Goal: Information Seeking & Learning: Find specific fact

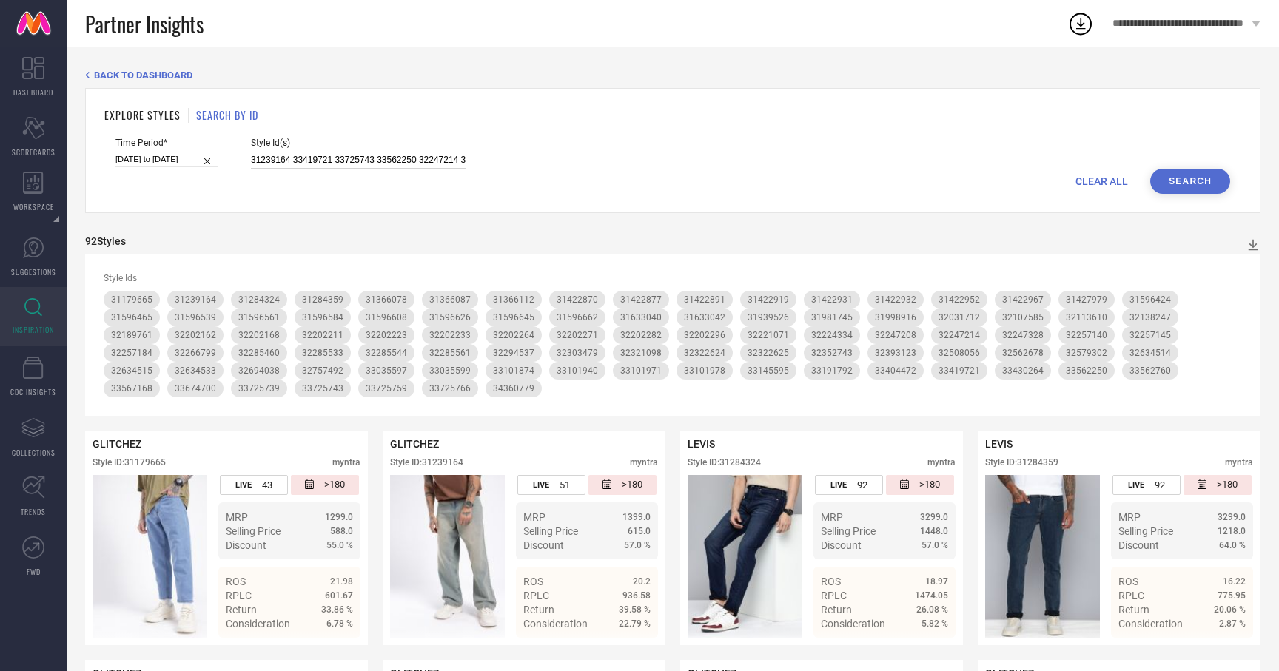
click at [371, 152] on input "31239164 33419721 33725743 33562250 32247214 33725759 33191792 32224334 3269403…" at bounding box center [358, 160] width 215 height 17
paste input "31722563 31387021 31174843 31386866 31174872 31174846 31722566 31386982 3172265…"
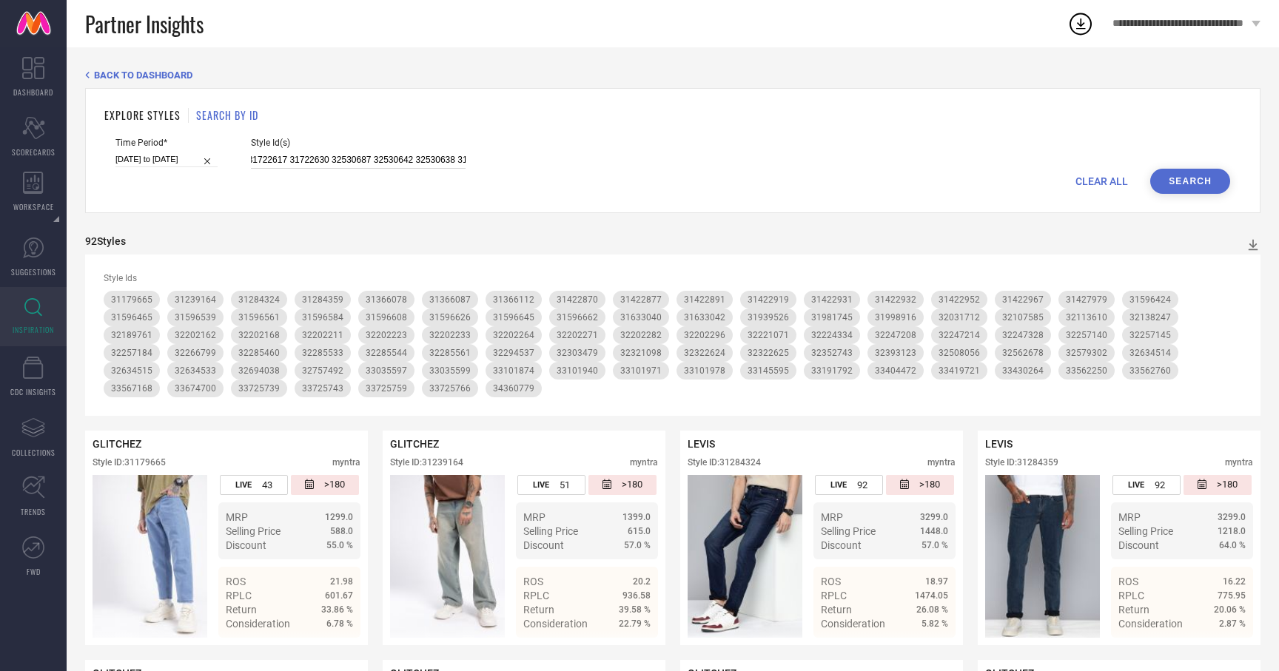
type input "31722563 31387021 31174843 31386866 31174872 31174846 31722566 31386982 3172265…"
click at [1173, 186] on button "Search" at bounding box center [1190, 181] width 80 height 25
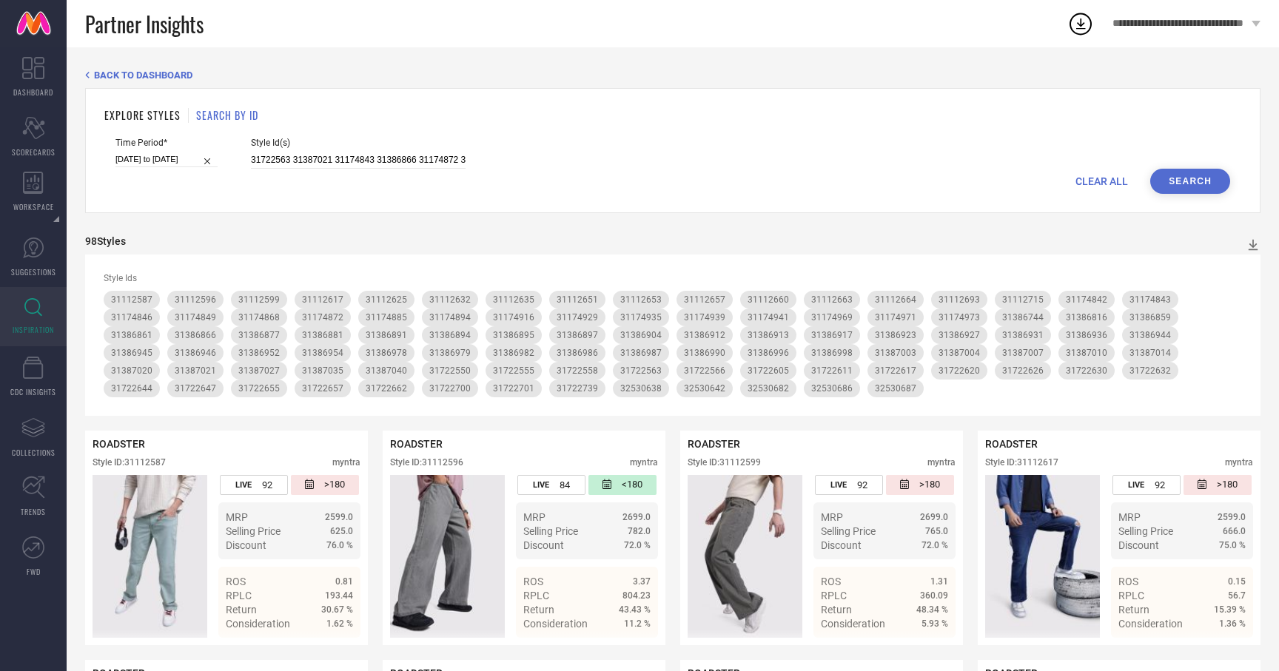
click at [266, 172] on div "CLEAR ALL Search" at bounding box center [672, 181] width 1115 height 25
click at [266, 165] on input "31722563 31387021 31174843 31386866 31174872 31174846 31722566 31386982 3172265…" at bounding box center [358, 160] width 215 height 17
paste input "31722563 31387021 31174843 31386866 31174872 31174846 31722566 31386982 3172265…"
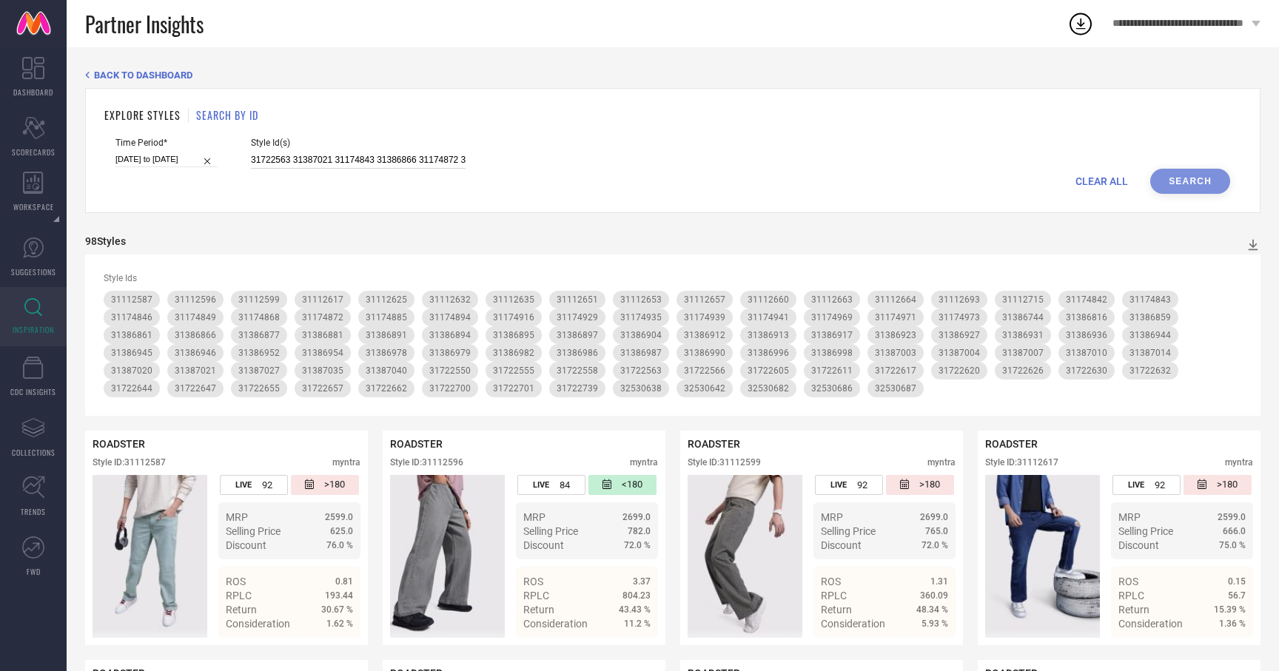
scroll to position [0, 3740]
type input "31722563 31387021 31174843 31386866 31174872 31174846 31722566 31386982 3172265…"
click at [1166, 170] on button "Search" at bounding box center [1190, 181] width 80 height 25
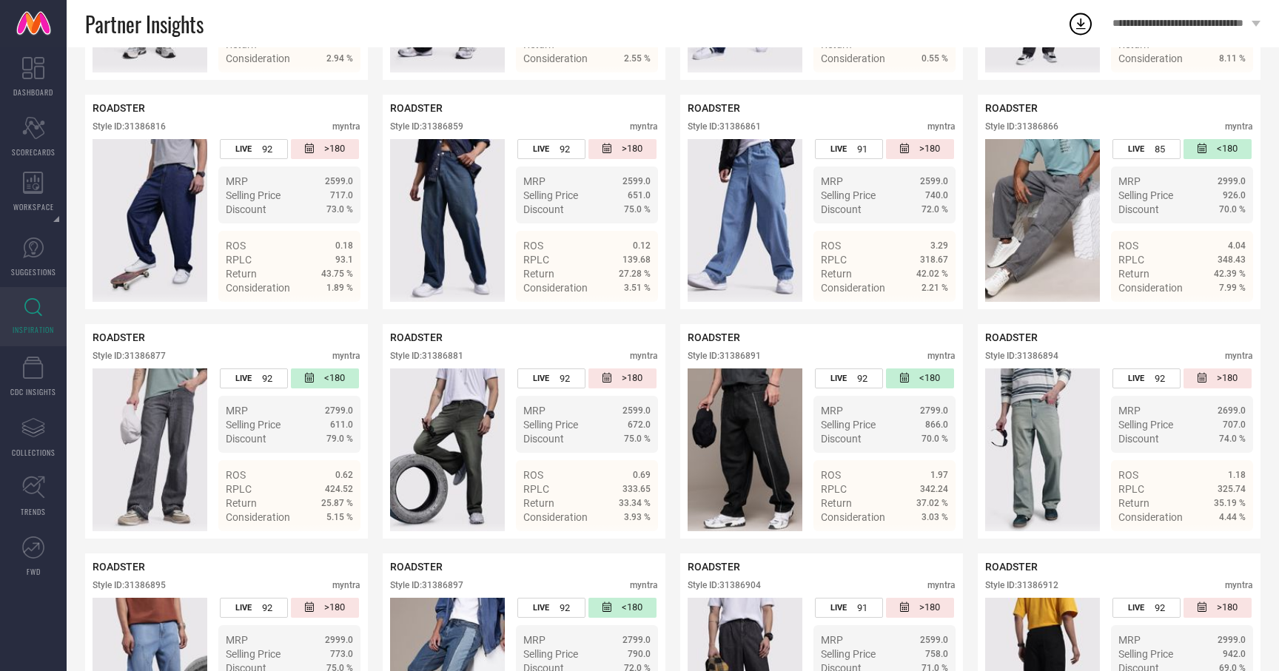
scroll to position [2184, 0]
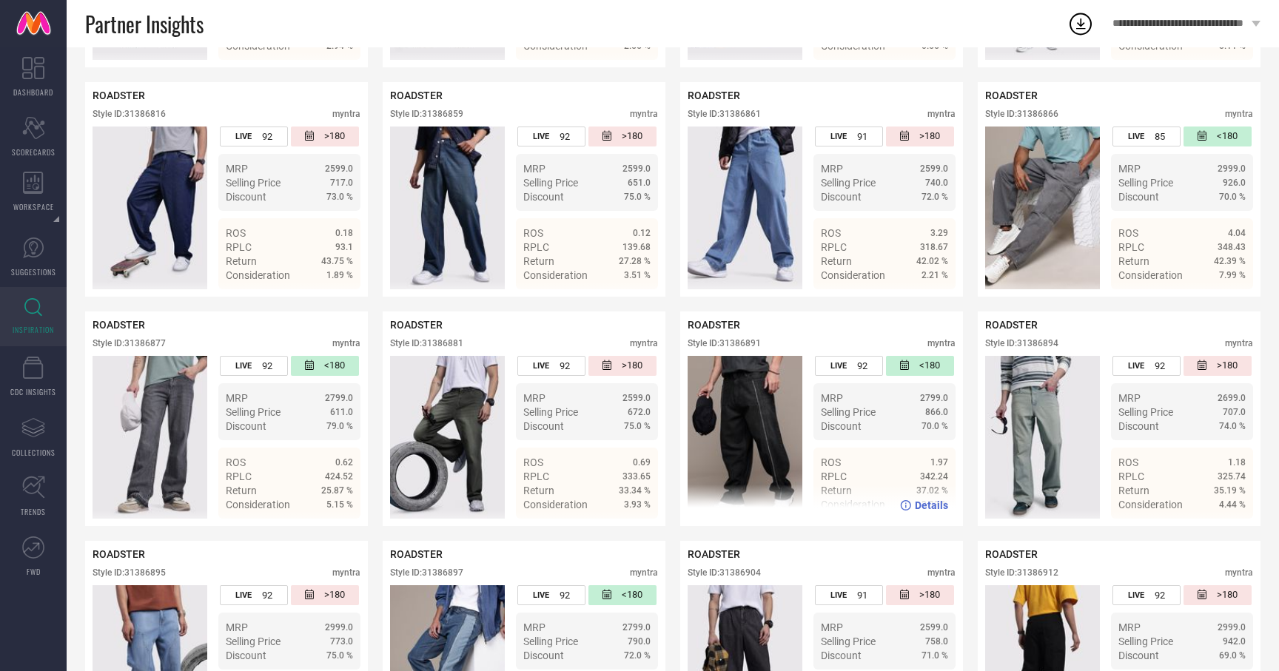
click at [833, 383] on div "LIVE 92 <180" at bounding box center [884, 369] width 142 height 27
click at [915, 506] on div "Details" at bounding box center [924, 506] width 48 height 12
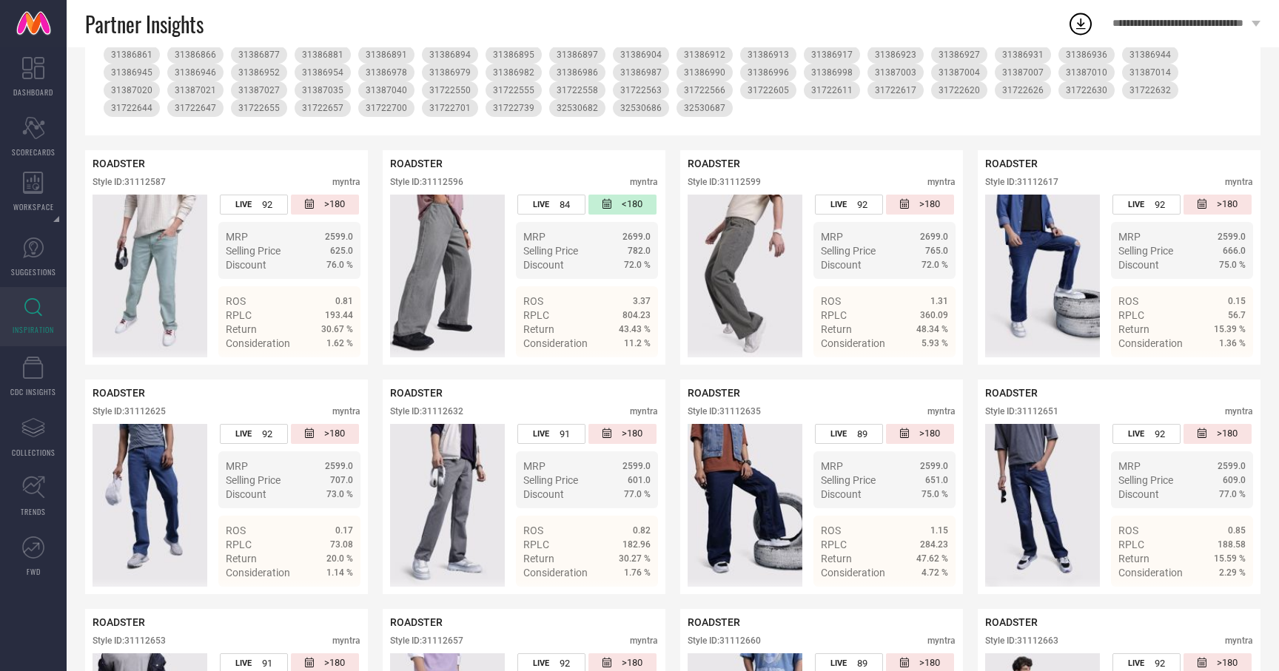
scroll to position [0, 0]
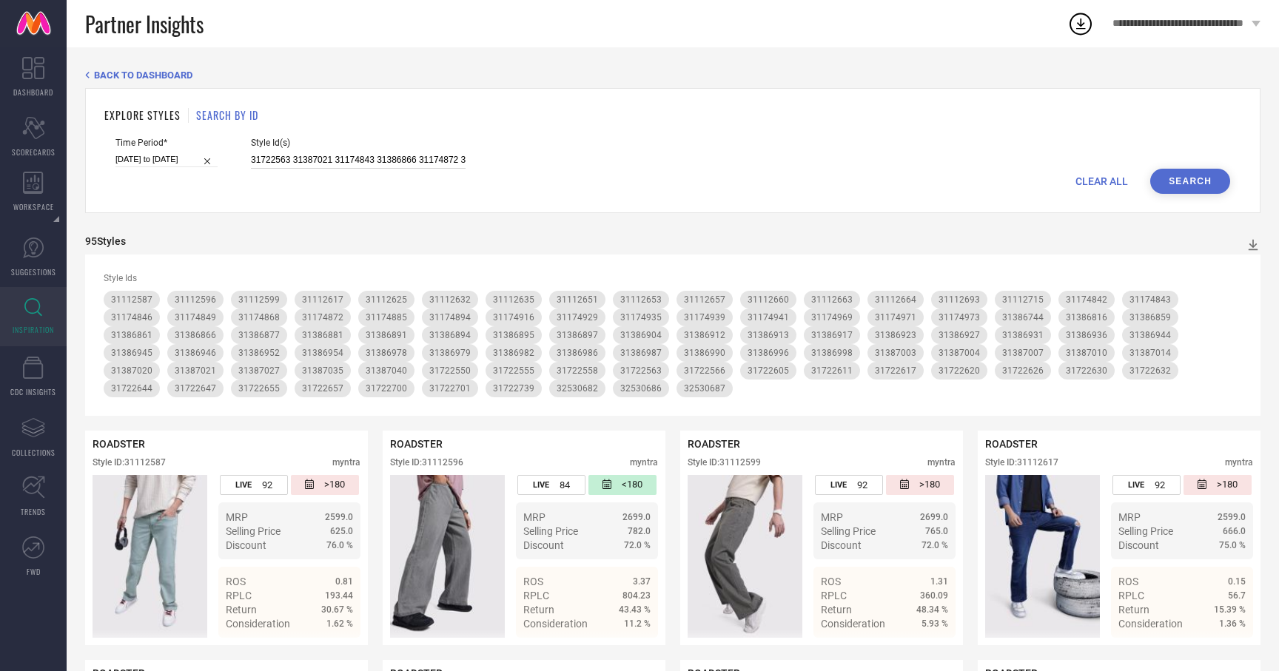
click at [338, 159] on input "31722563 31387021 31174843 31386866 31174872 31174846 31722566 31386982 3172265…" at bounding box center [358, 160] width 215 height 17
paste input "32530642 32530638 31722662 31722673 32530645 31112601 31722629 31112678 3111271…"
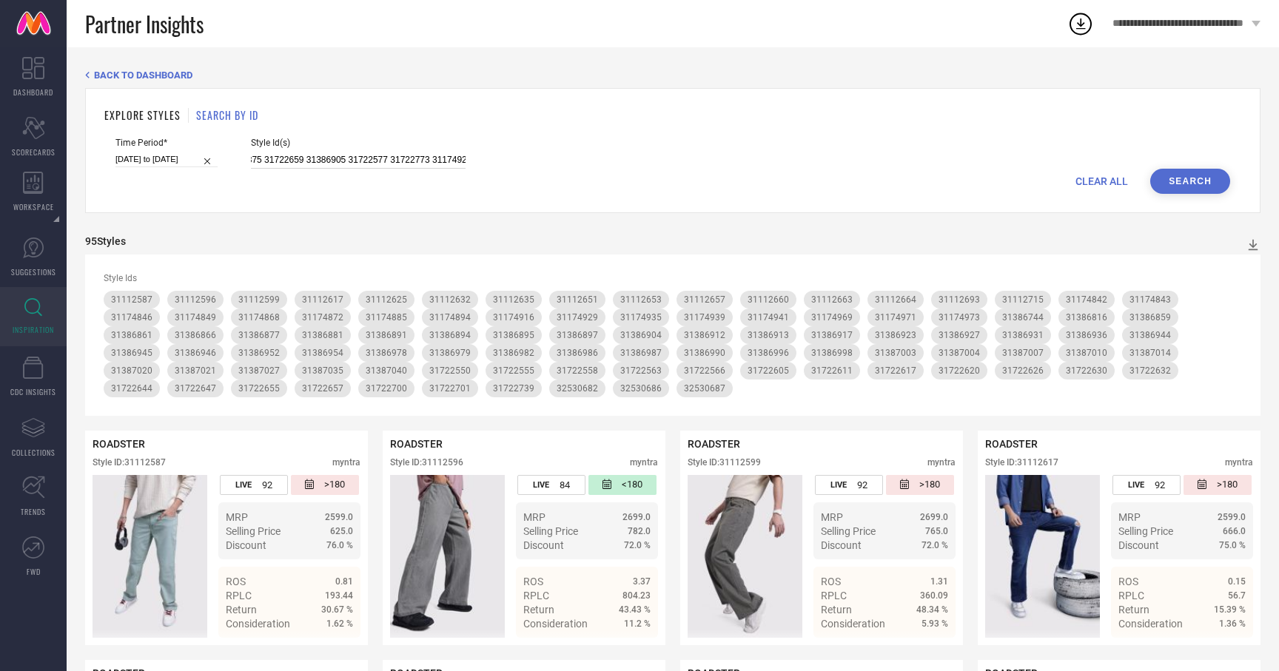
type input "32530642 32530638 31722662 31722673 32530645 31112601 31722629 31112678 3111271…"
click at [1215, 175] on button "Search" at bounding box center [1190, 181] width 80 height 25
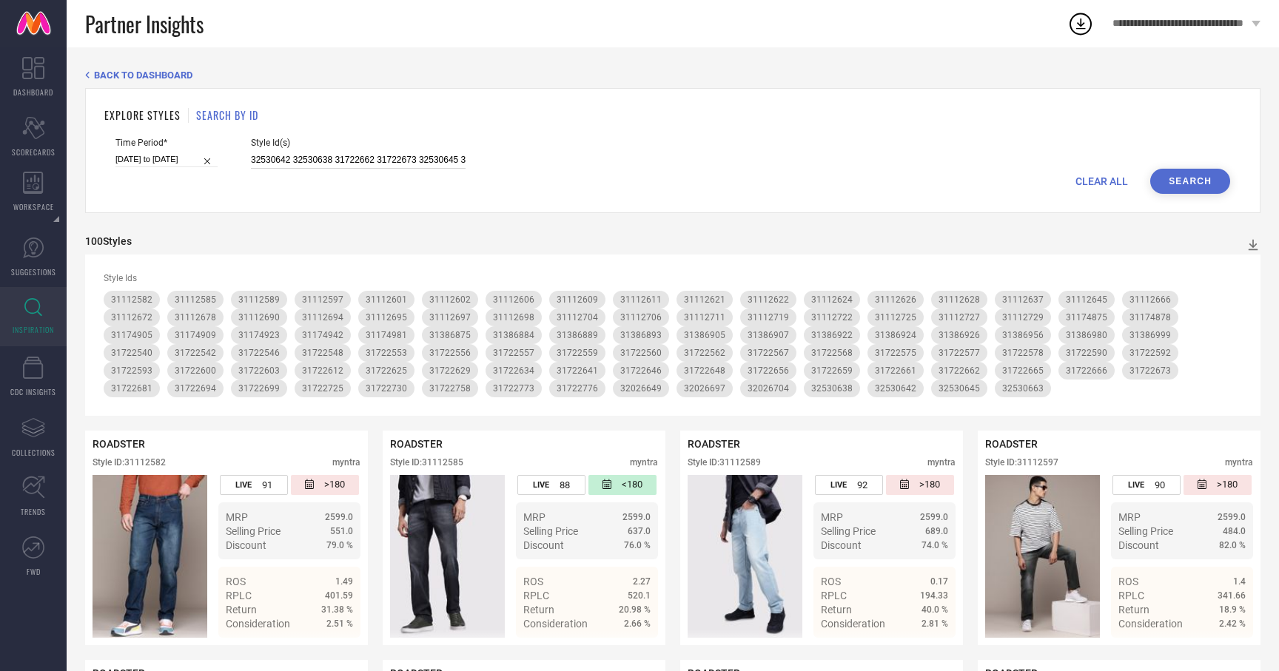
click at [310, 161] on input "32530642 32530638 31722662 31722673 32530645 31112601 31722629 31112678 3111271…" at bounding box center [358, 160] width 215 height 17
paste input "31112627 31174953 31112736 31174841 31722580 31722608 31722698 31112607 3172261…"
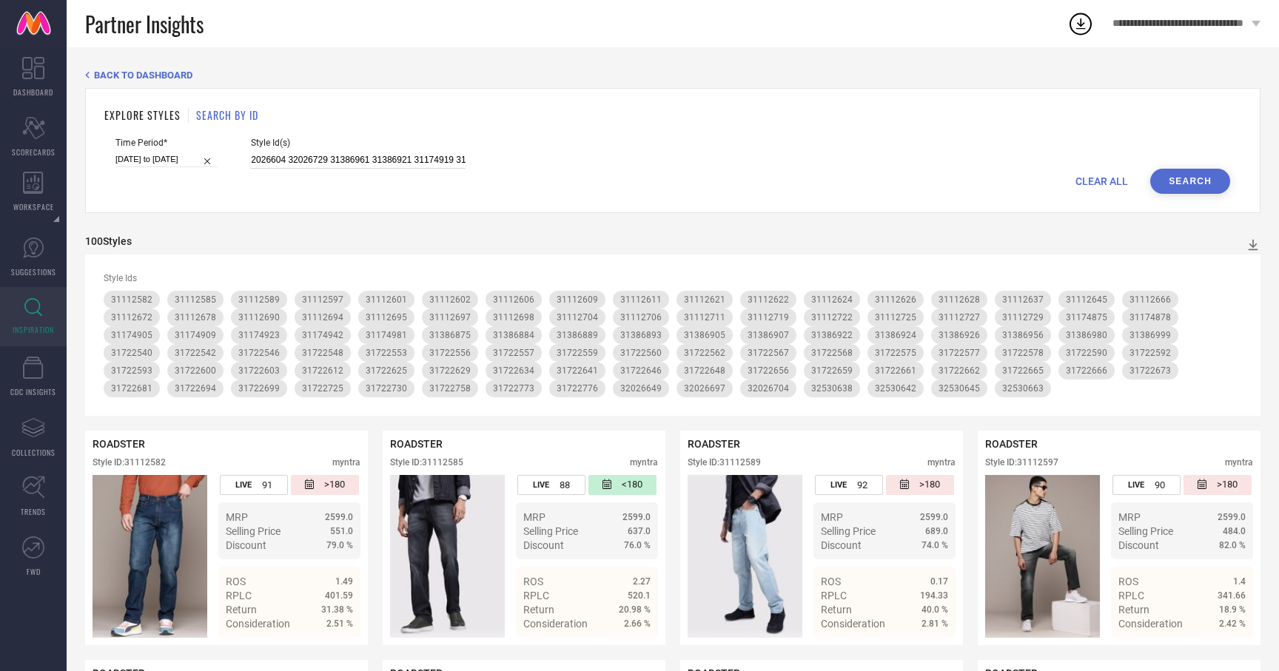
type input "31112627 31174953 31112736 31174841 31722580 31722608 31722698 31112607 3172261…"
click at [1189, 180] on button "Search" at bounding box center [1190, 181] width 80 height 25
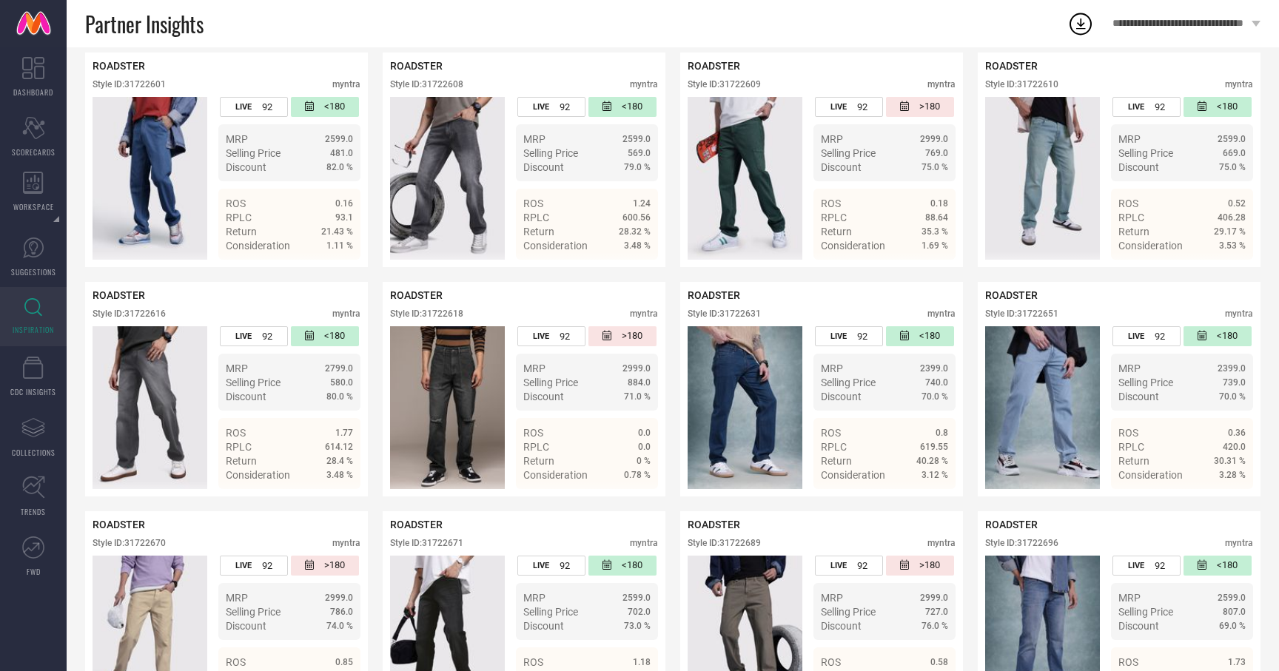
scroll to position [3821, 0]
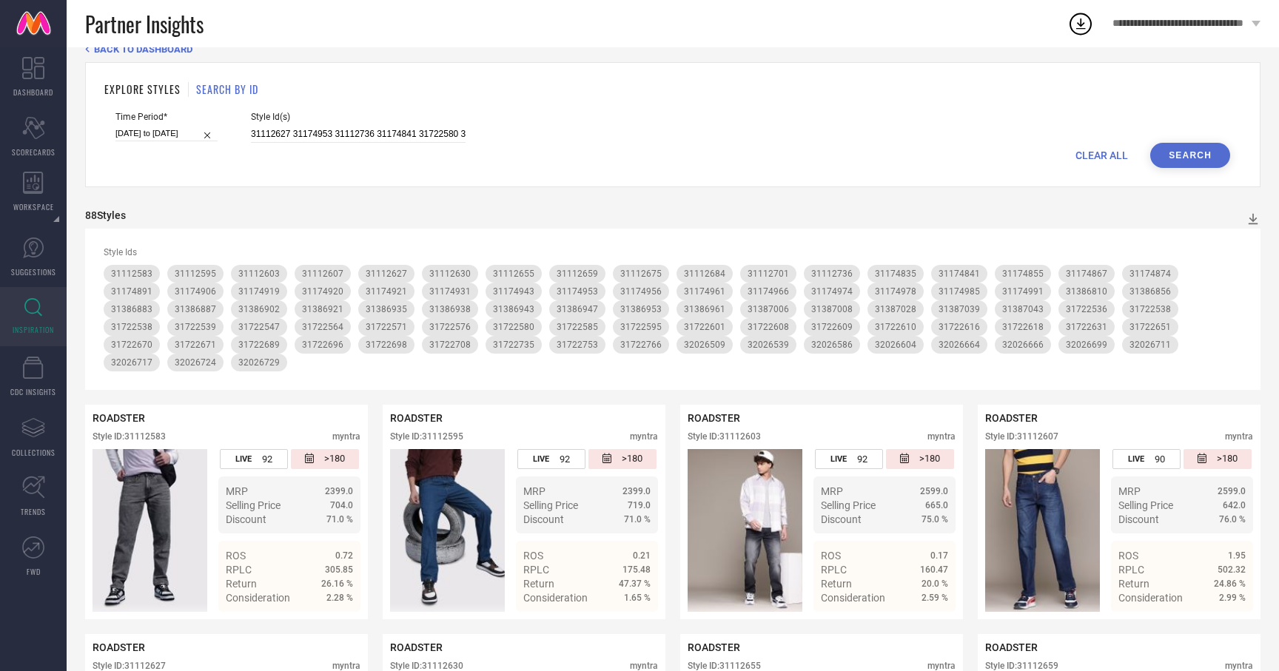
scroll to position [0, 0]
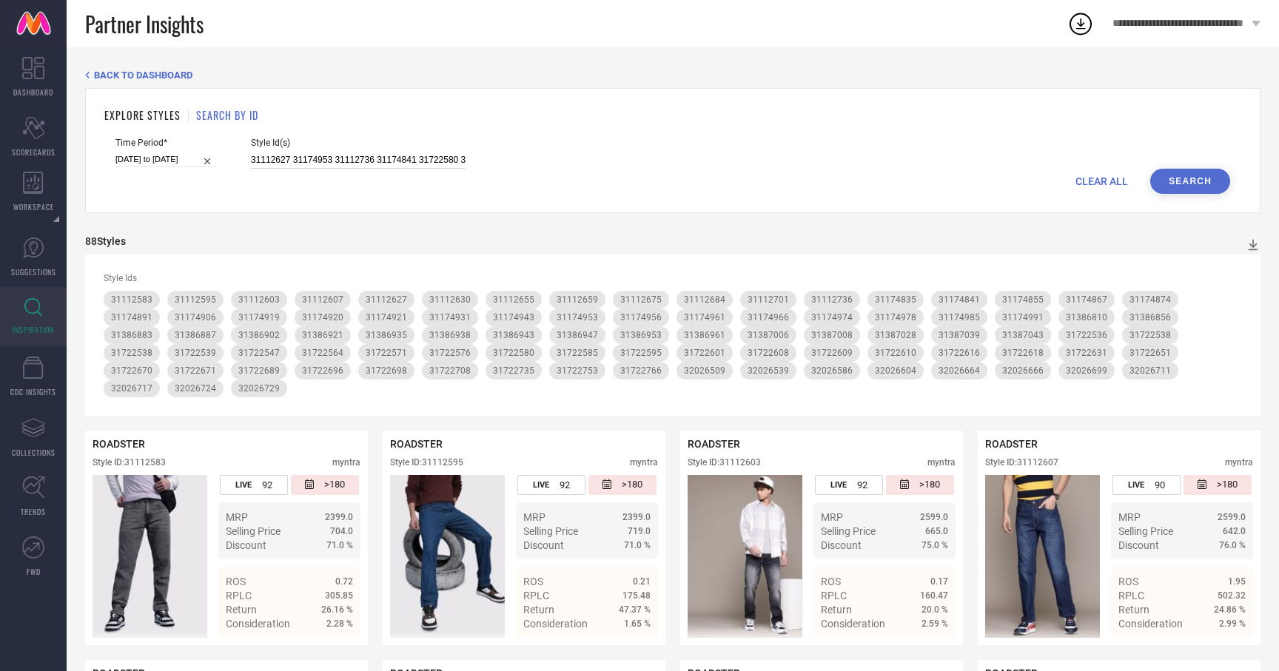
click at [320, 161] on input "31112627 31174953 31112736 31174841 31722580 31722608 31722698 31112607 3172261…" at bounding box center [358, 160] width 215 height 17
paste input "32113610 32107722 31284359 31284287 32694066 32078682 32919356 31633043 3207870…"
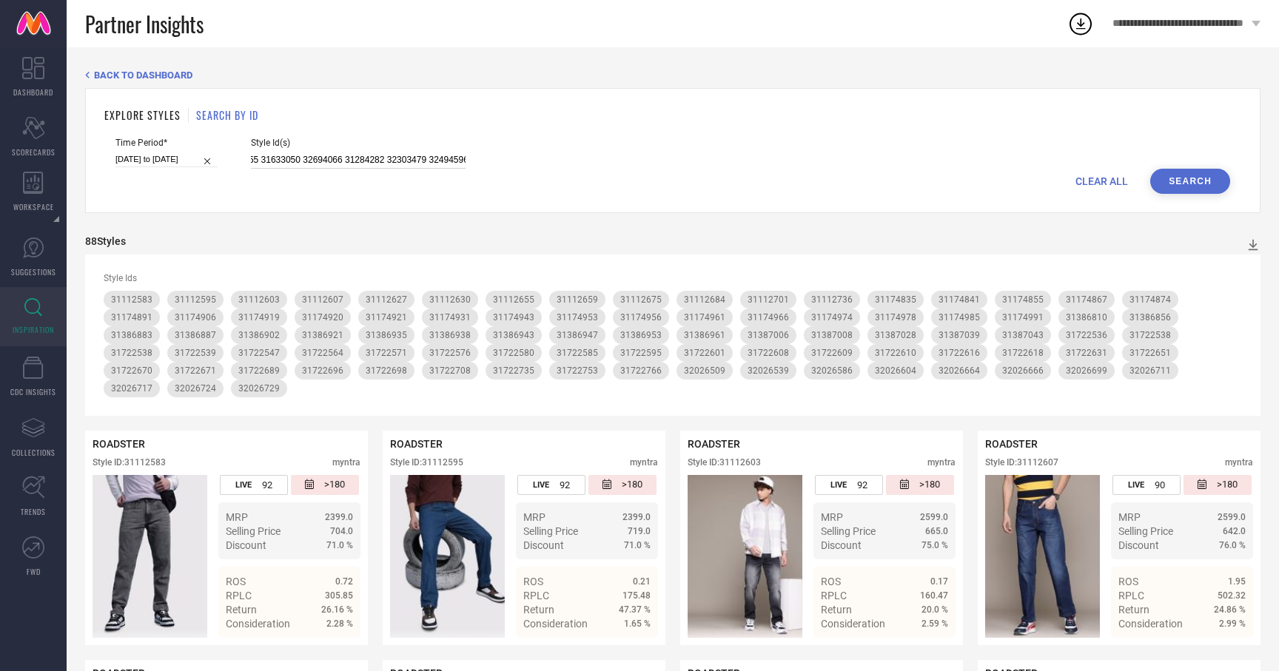
type input "32113610 32107722 31284359 31284287 32694066 32078682 32919356 31633043 3207870…"
click at [1205, 176] on button "Search" at bounding box center [1190, 181] width 80 height 25
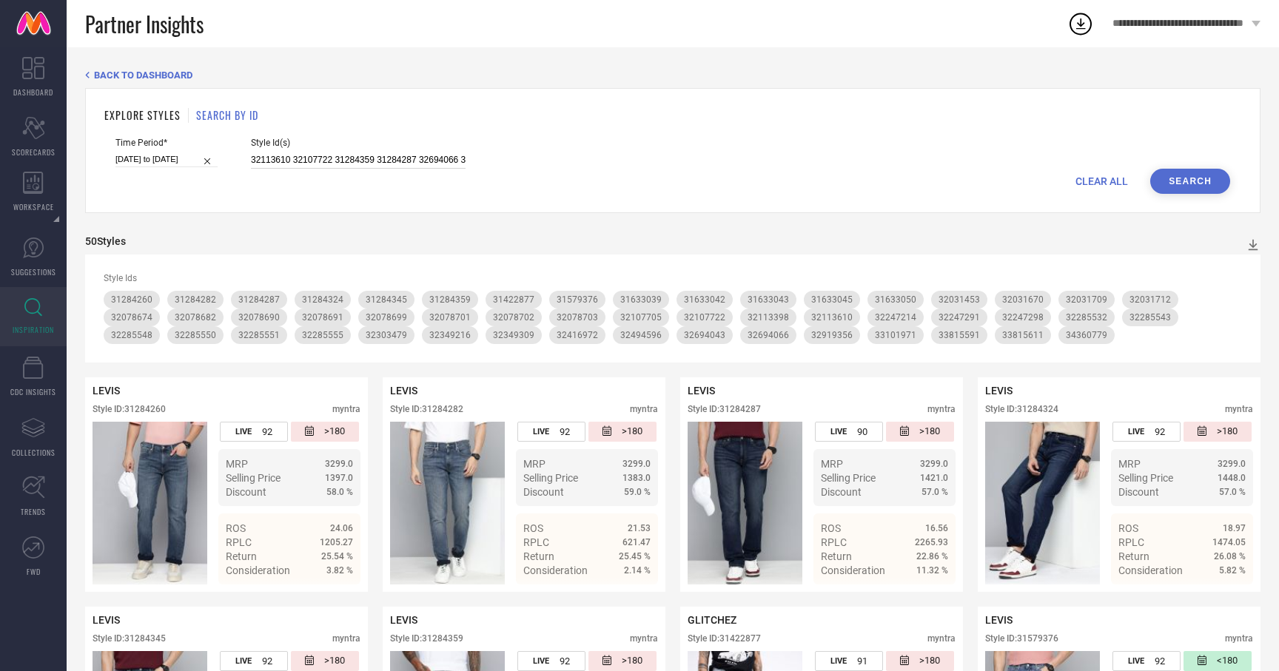
click at [357, 162] on input "32113610 32107722 31284359 31284287 32694066 32078682 32919356 31633043 3207870…" at bounding box center [358, 160] width 215 height 17
click at [1185, 178] on button "Search" at bounding box center [1190, 181] width 80 height 25
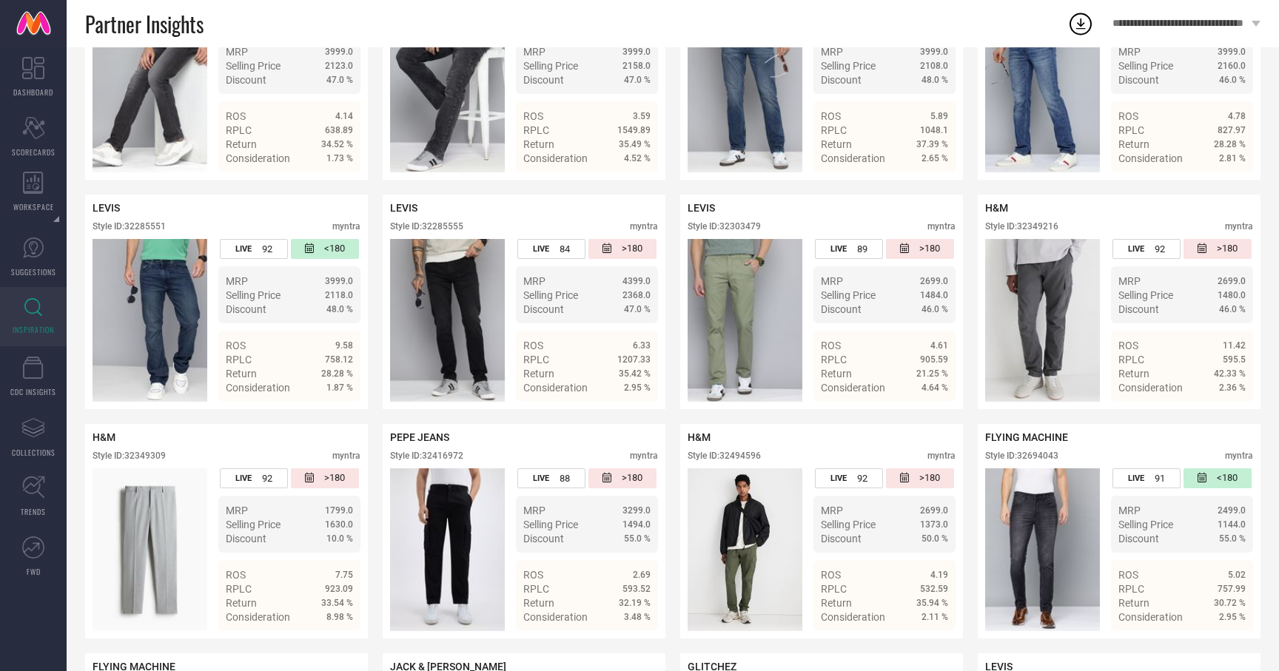
scroll to position [2249, 0]
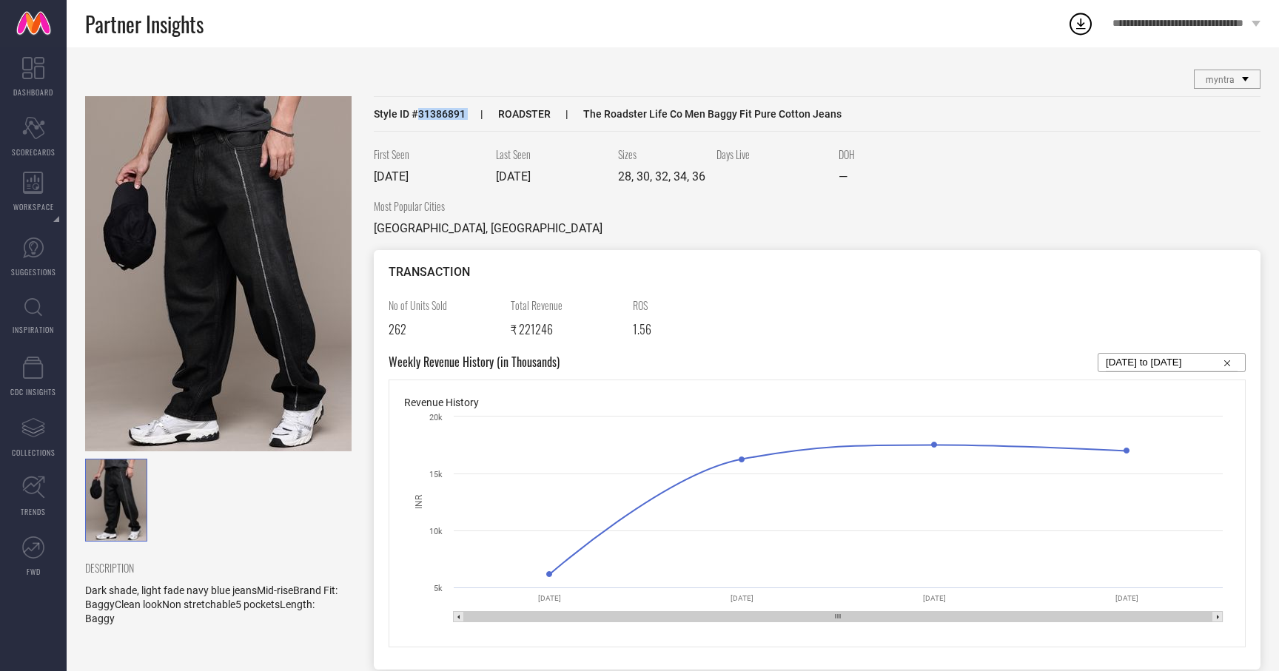
drag, startPoint x: 419, startPoint y: 117, endPoint x: 471, endPoint y: 117, distance: 51.8
click at [471, 117] on div "Style ID # 31386891 ROADSTER The Roadster Life Co Men Baggy Fit Pure Cotton Jea…" at bounding box center [817, 114] width 887 height 36
copy span "31386891"
